Goal: Task Accomplishment & Management: Manage account settings

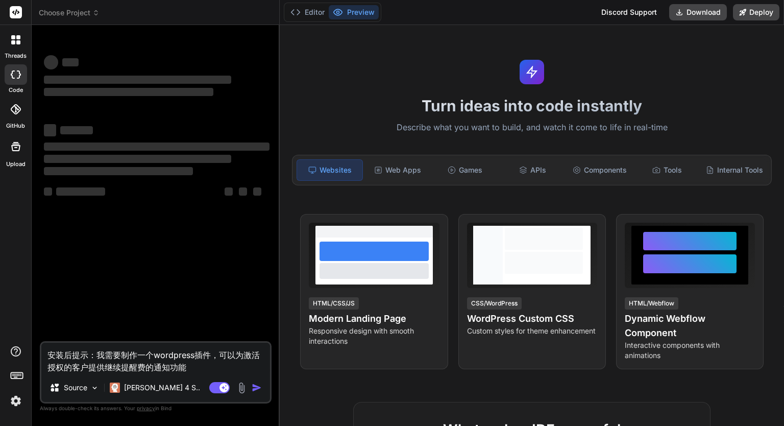
click at [19, 402] on img at bounding box center [15, 400] width 17 height 17
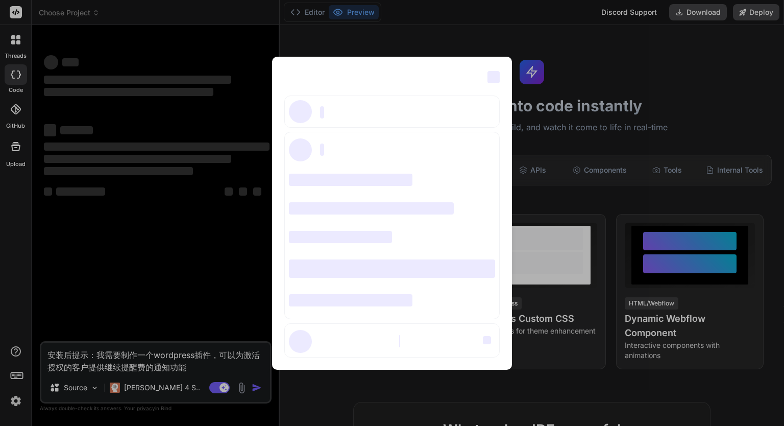
click at [601, 72] on div "‌ ‌ ‌ ‌ ‌ ‌ ‌ ‌ ‌ ‌ ‌ ‌ ‌ ‌ ‌" at bounding box center [392, 213] width 784 height 426
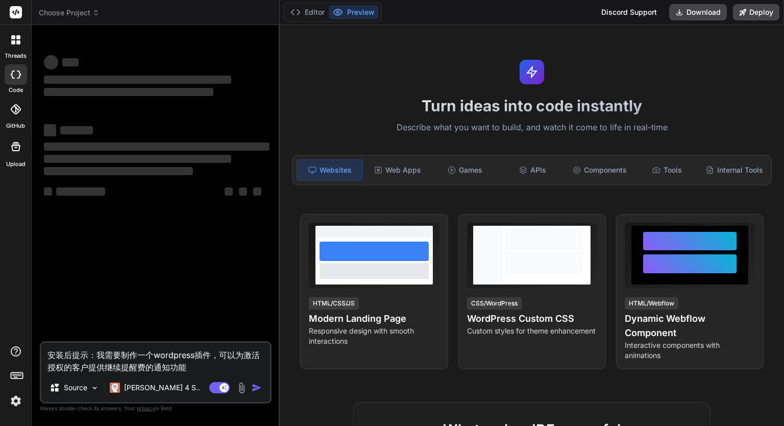
click at [8, 399] on img at bounding box center [15, 400] width 17 height 17
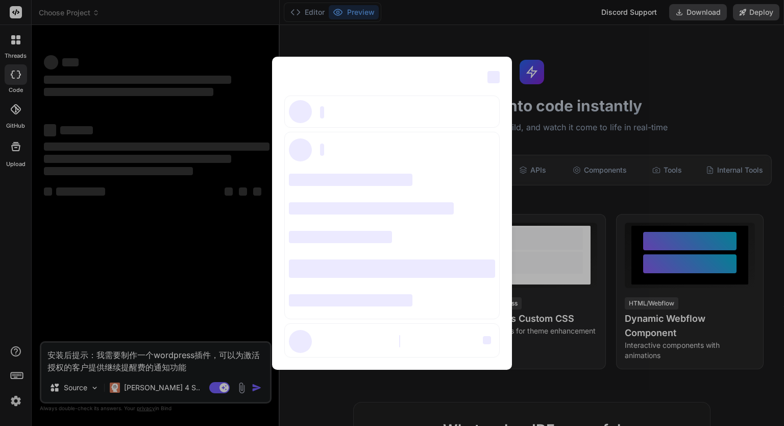
type textarea "x"
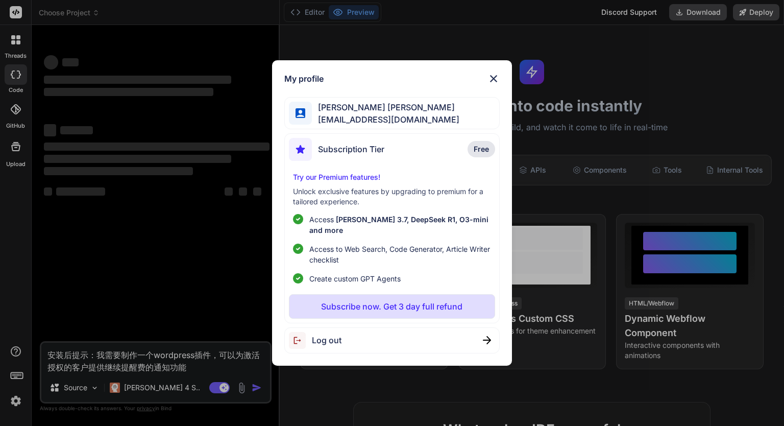
click at [83, 264] on div "My profile [PERSON_NAME] [PERSON_NAME] [PERSON_NAME][EMAIL_ADDRESS][DOMAIN_NAME…" at bounding box center [392, 213] width 784 height 426
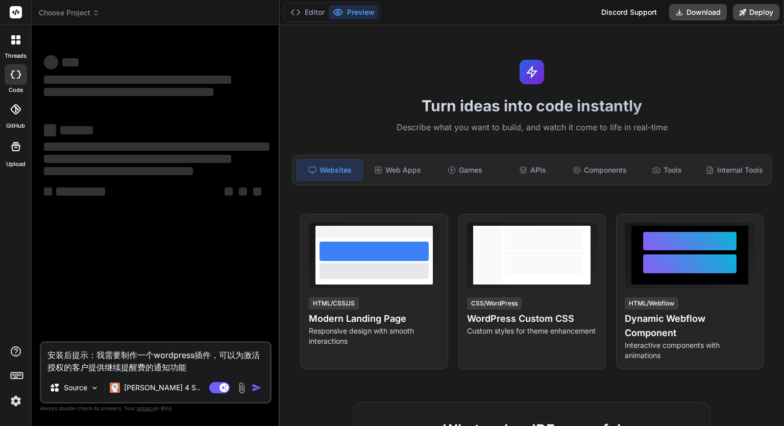
click at [16, 396] on img at bounding box center [15, 400] width 17 height 17
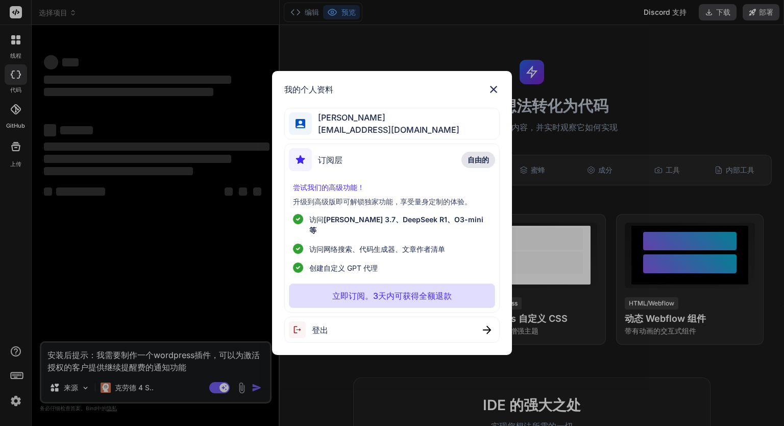
click at [201, 227] on div "我的个人资料 [PERSON_NAME] [PERSON_NAME][EMAIL_ADDRESS][DOMAIN_NAME] 订阅层 自由的 尝试我们的高级功…" at bounding box center [392, 213] width 784 height 426
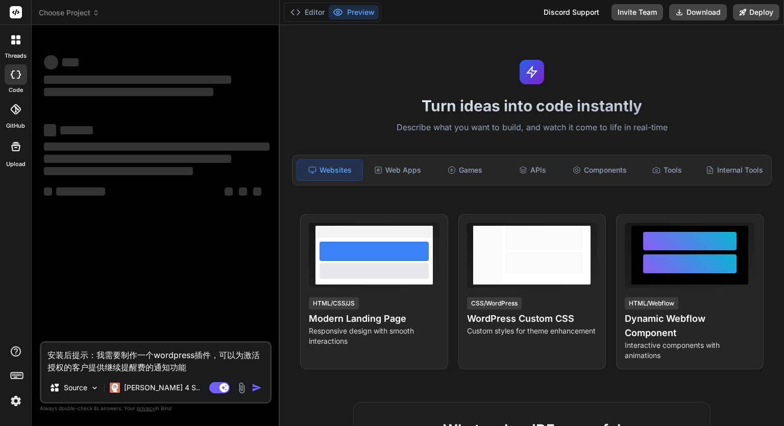
click at [12, 403] on img at bounding box center [15, 400] width 17 height 17
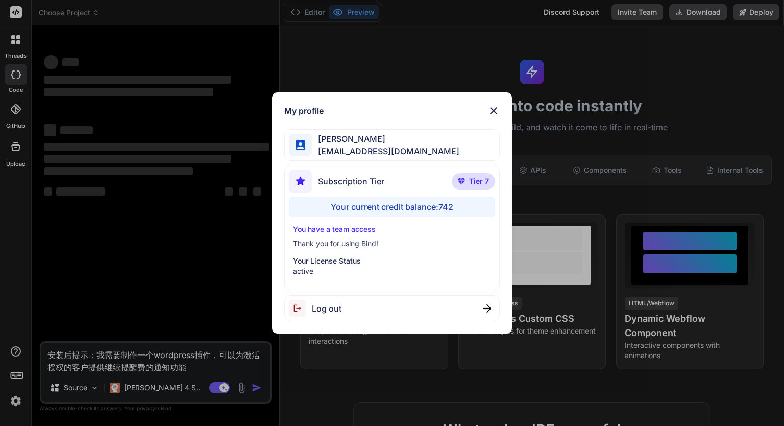
click at [234, 274] on div "My profile Eric Lee ohiwello@gmail.com Subscription Tier Tier 7 Your current cr…" at bounding box center [392, 213] width 784 height 426
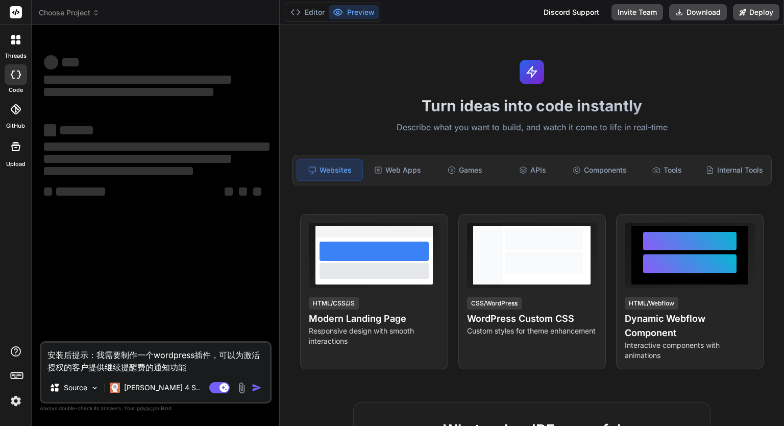
type textarea "x"
